Goal: Task Accomplishment & Management: Complete application form

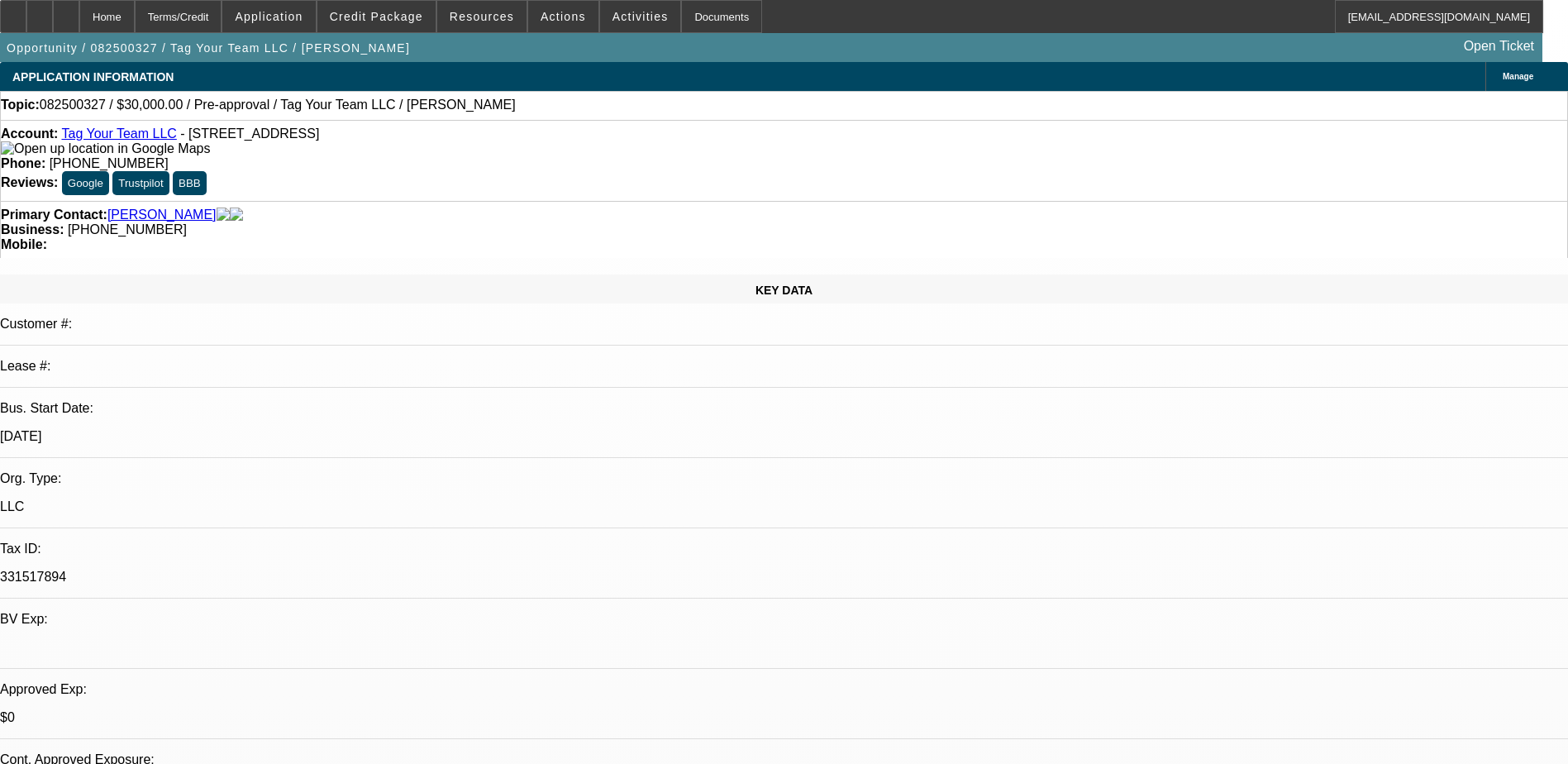
select select "0"
select select "2"
select select "0.1"
select select "4"
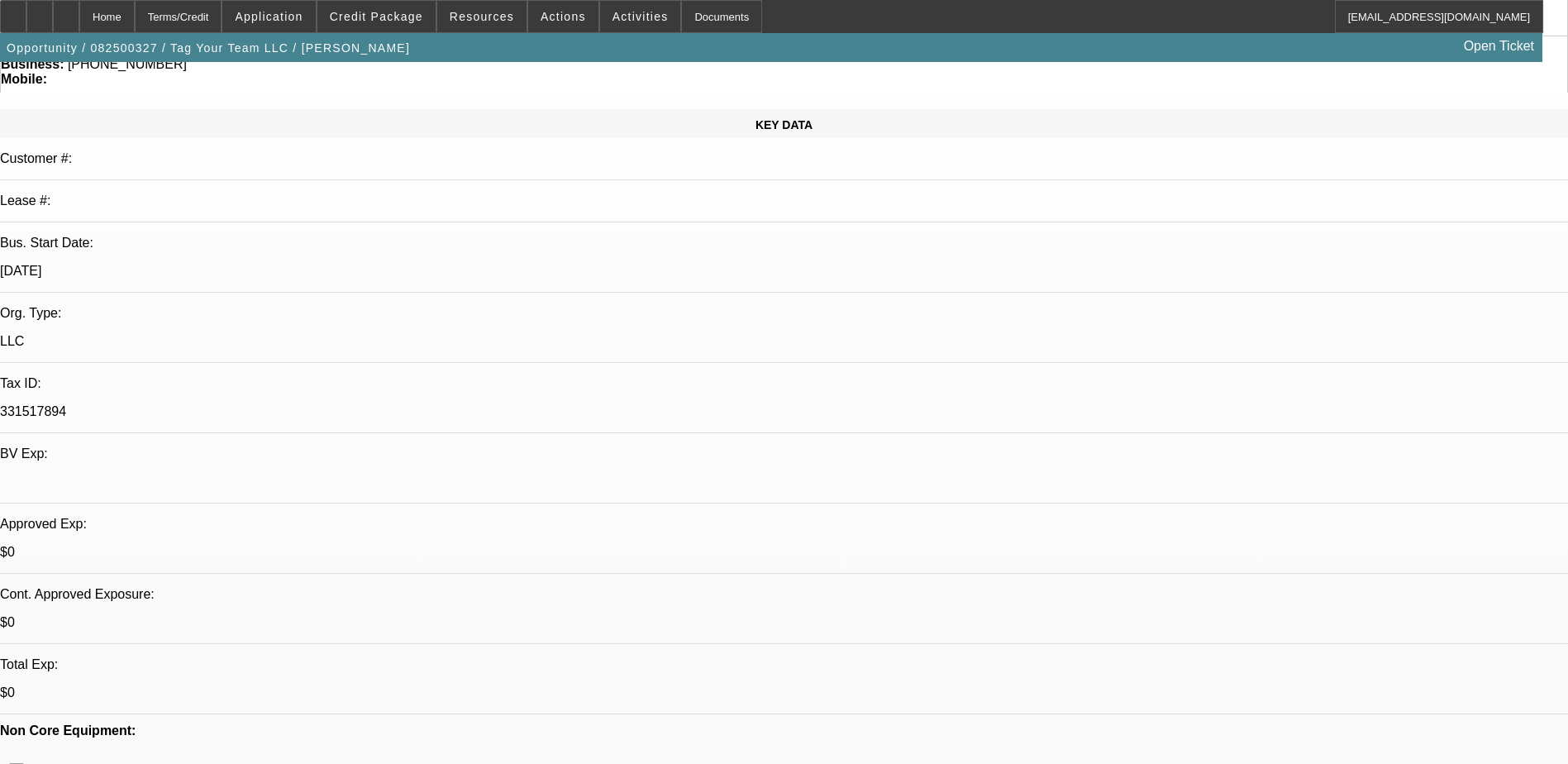
scroll to position [514, 0]
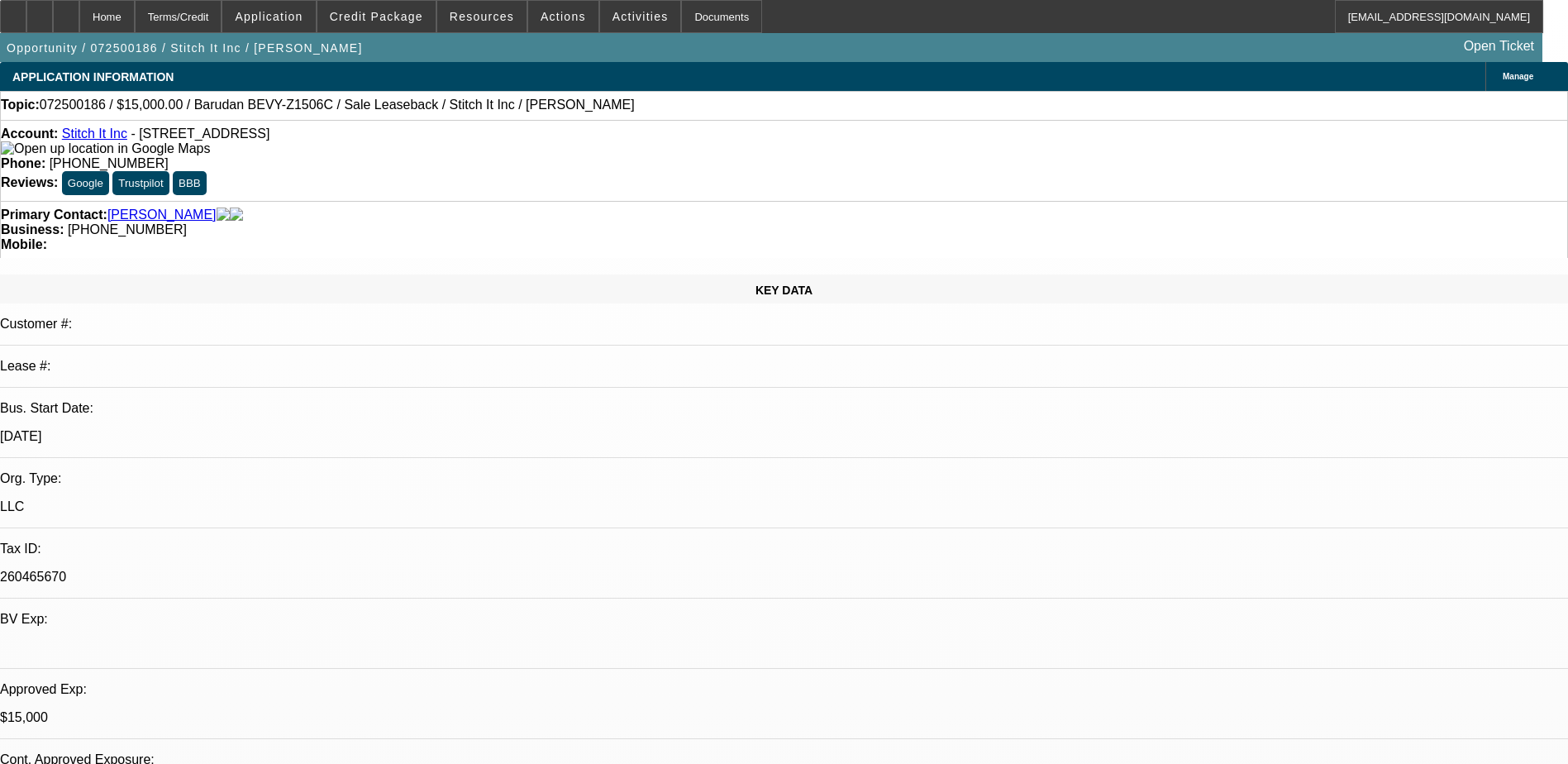
select select "0"
select select "2"
select select "0"
select select "2"
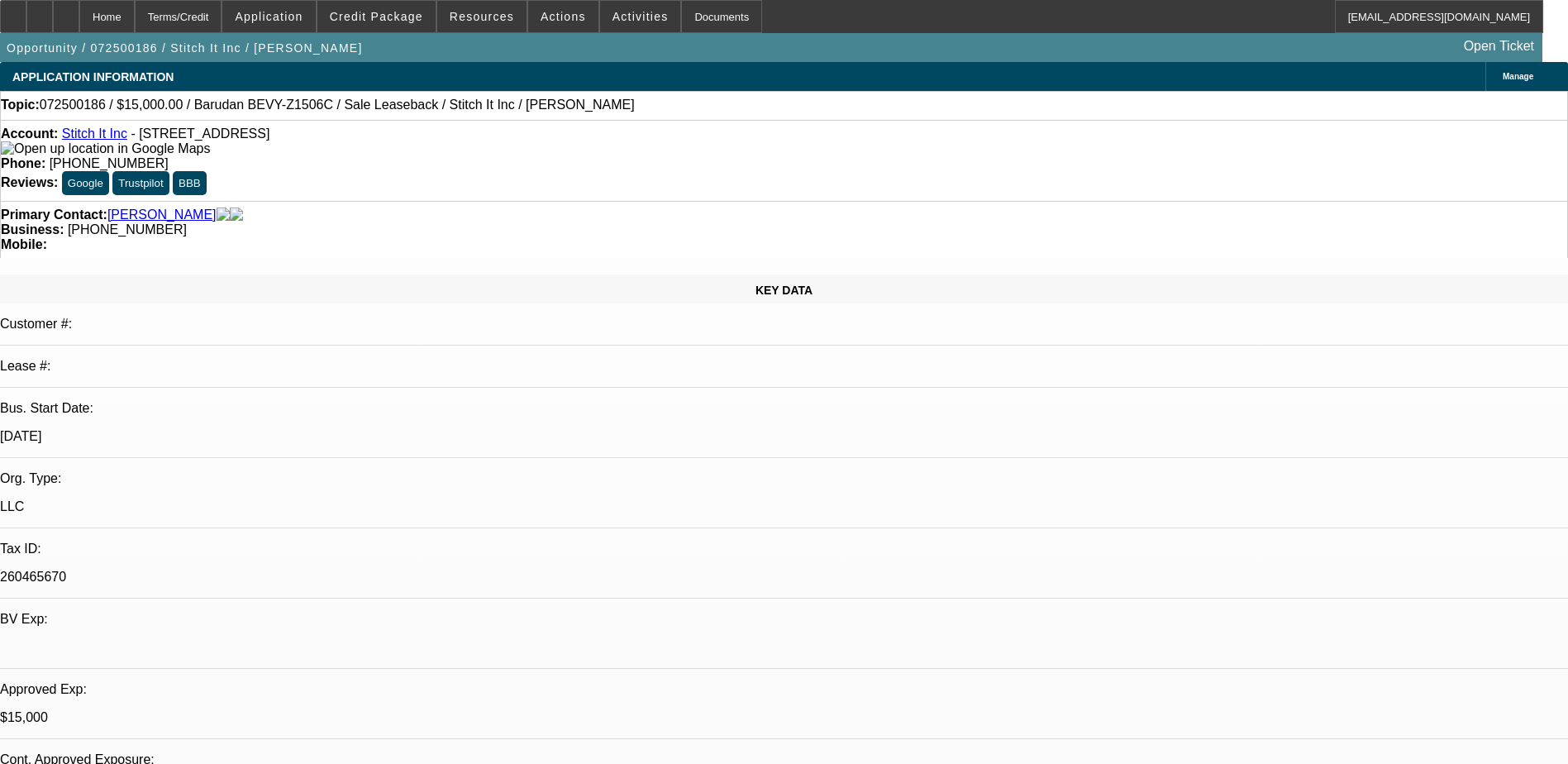
select select "0"
select select "2"
select select "0"
select select "1"
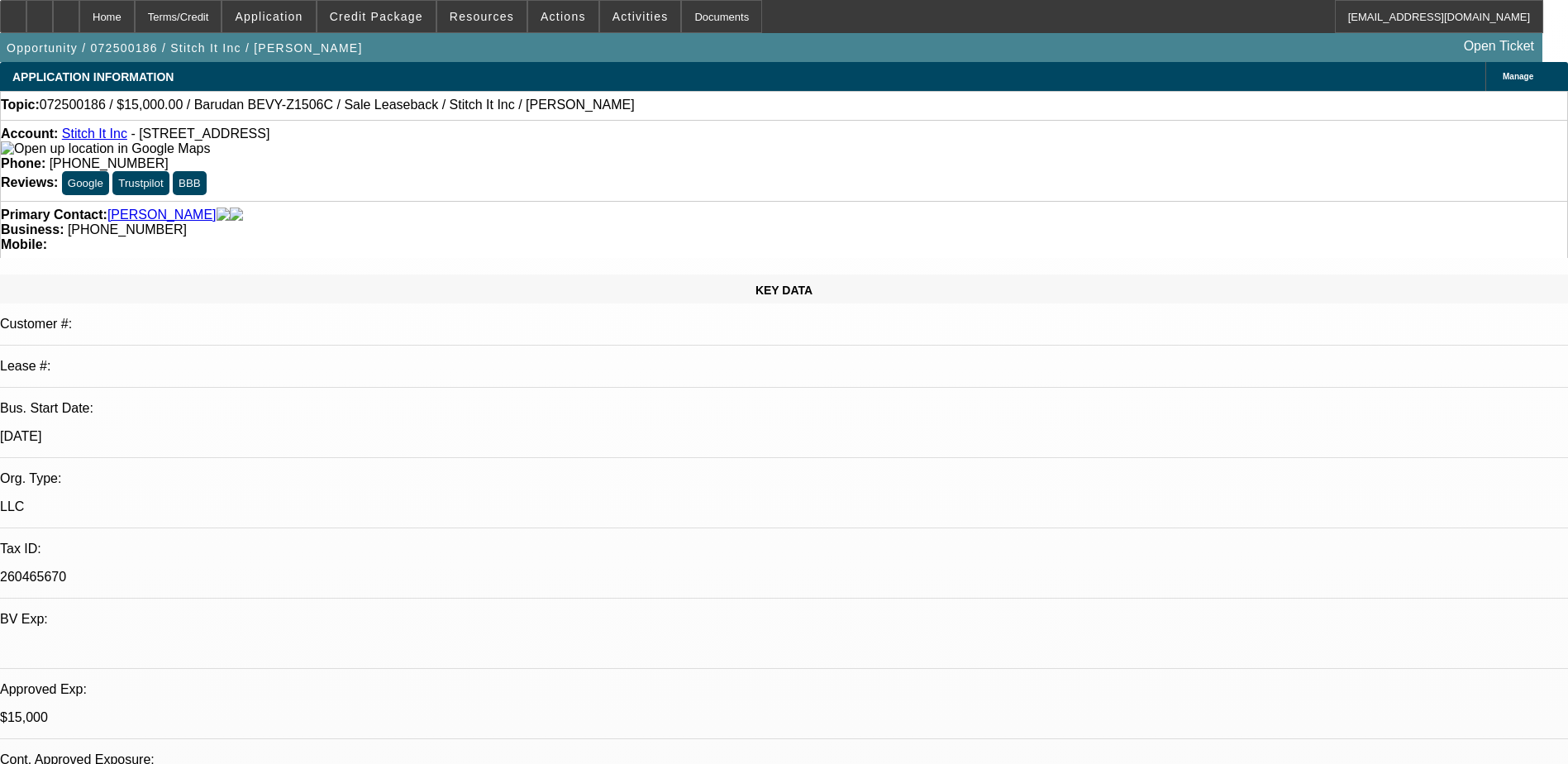
select select "2"
select select "6"
select select "1"
select select "2"
select select "6"
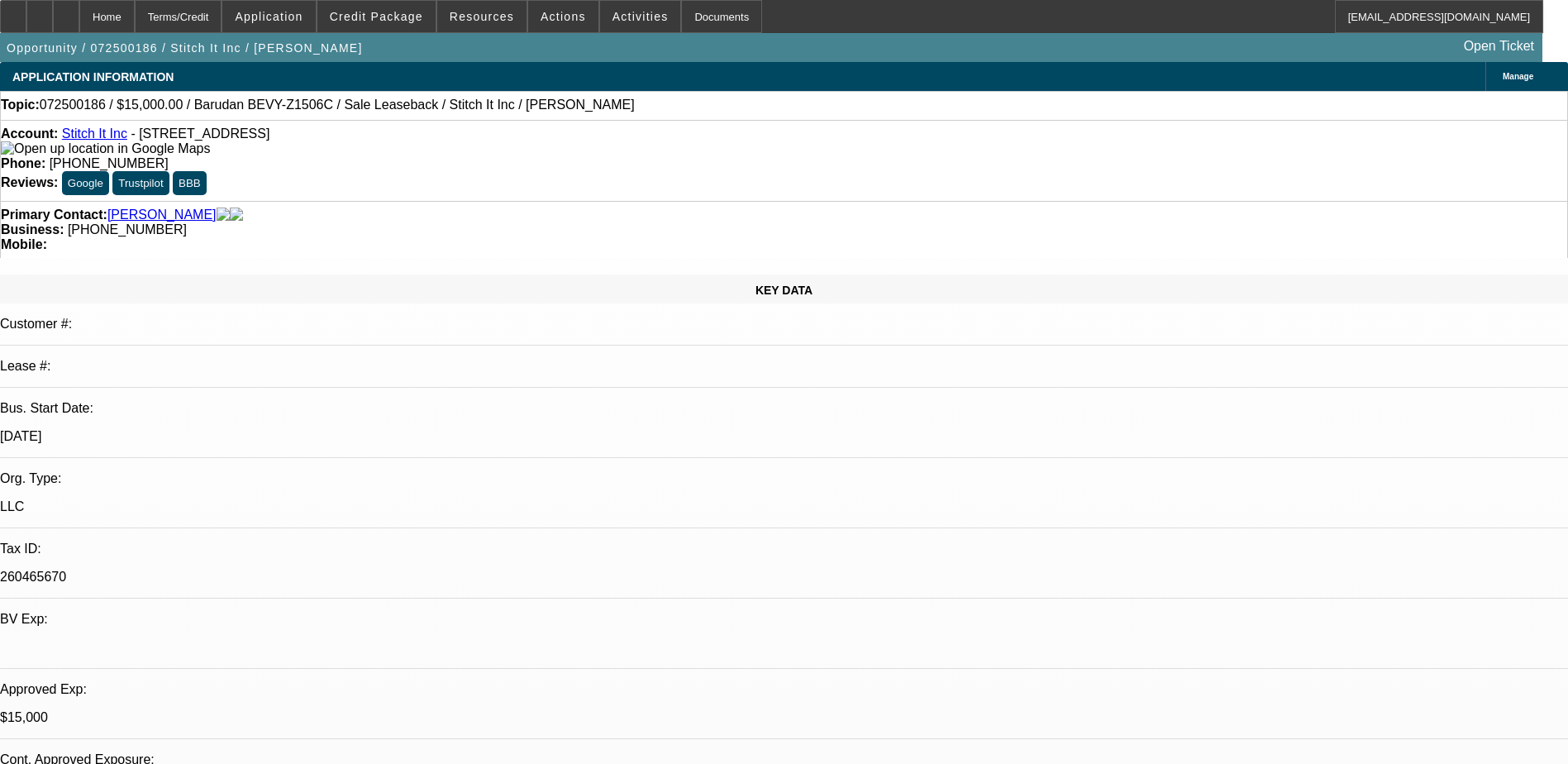
select select "1"
select select "2"
select select "6"
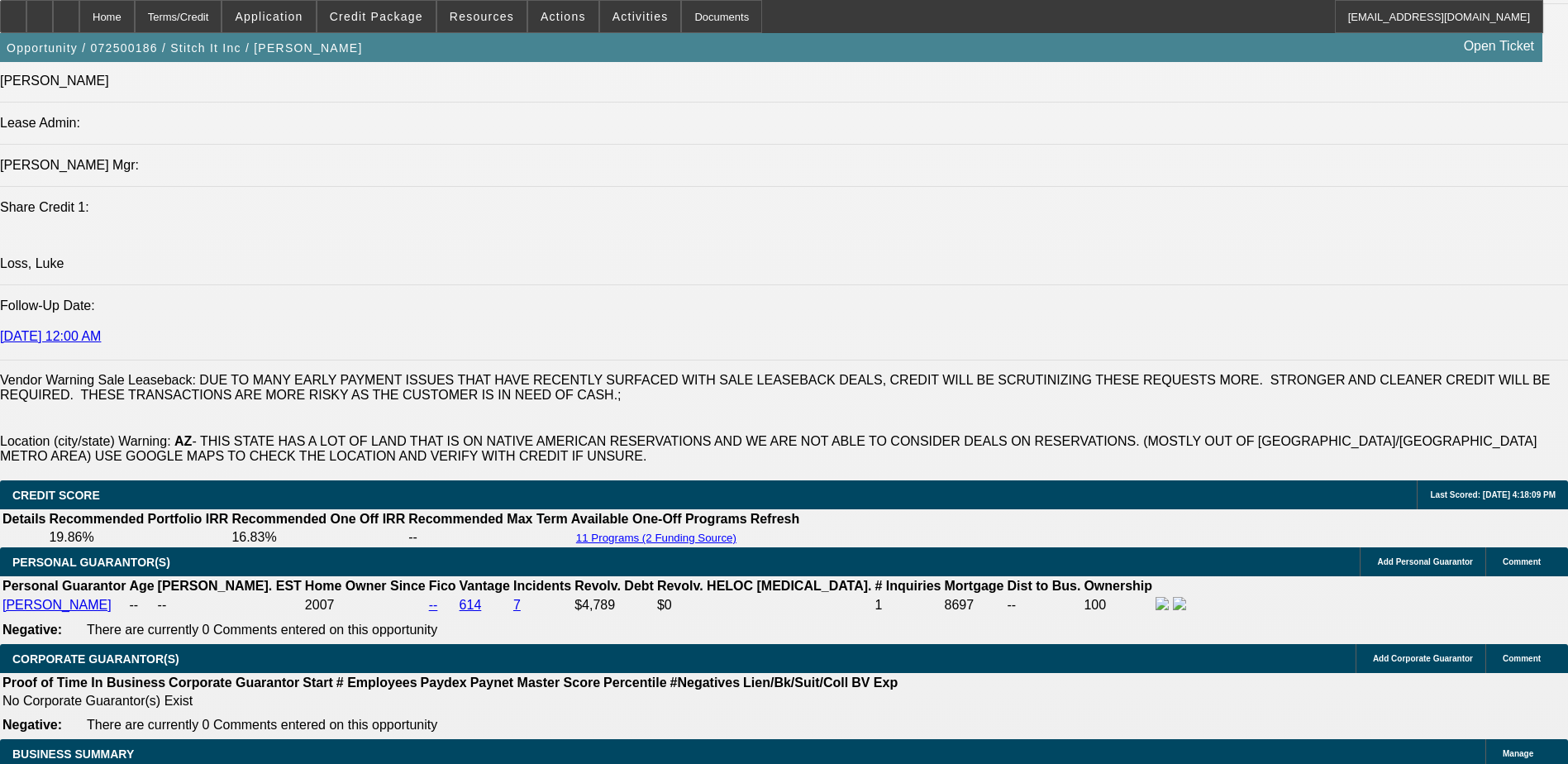
scroll to position [2068, 0]
